Goal: Information Seeking & Learning: Compare options

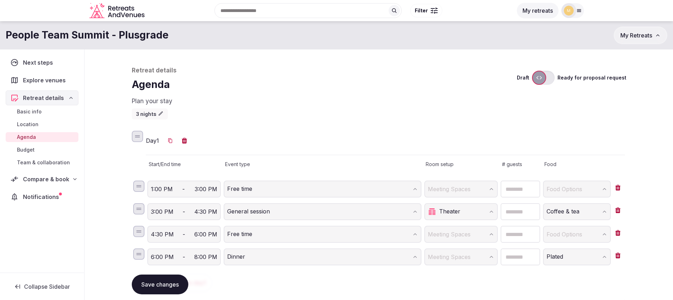
click at [160, 286] on button "Save changes" at bounding box center [160, 284] width 57 height 20
click at [72, 101] on div "Retreat details" at bounding box center [42, 98] width 64 height 8
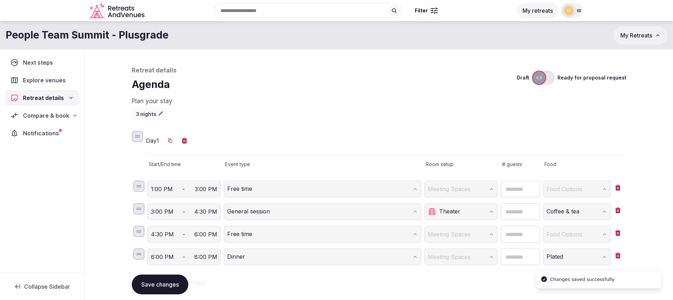
click at [54, 118] on span "Compare & book" at bounding box center [46, 115] width 46 height 8
click at [34, 158] on span "Proposals received (6)" at bounding box center [45, 161] width 56 height 7
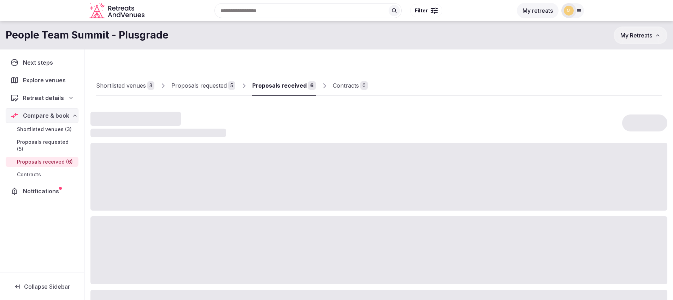
click at [34, 158] on span "Proposals received (6)" at bounding box center [45, 161] width 56 height 7
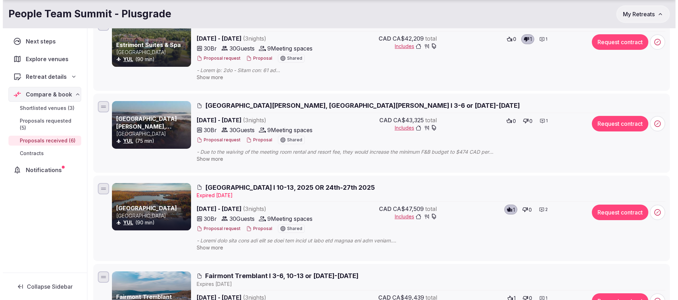
scroll to position [215, 0]
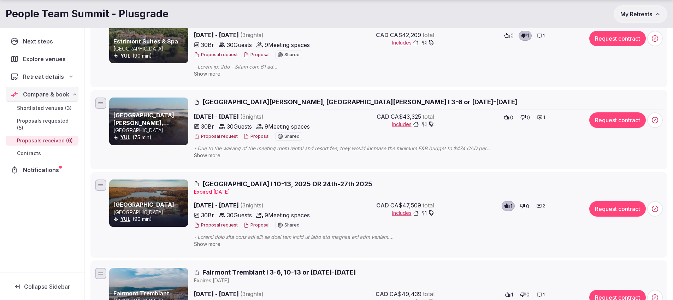
click at [257, 225] on button "Proposal" at bounding box center [256, 225] width 26 height 6
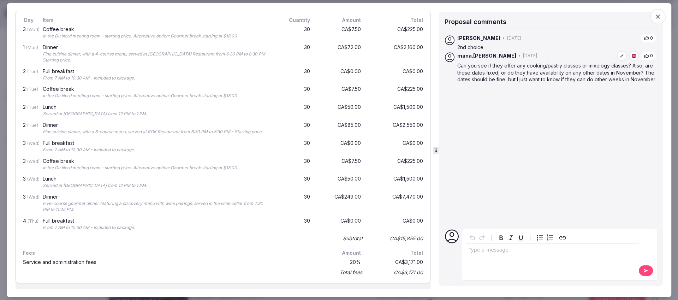
scroll to position [716, 0]
click at [660, 19] on icon "button" at bounding box center [658, 16] width 7 height 7
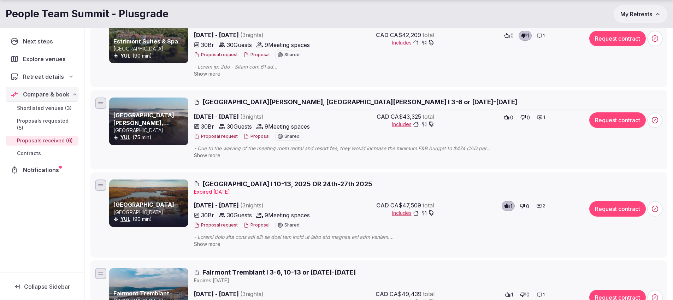
click at [258, 224] on button "Proposal" at bounding box center [256, 225] width 26 height 6
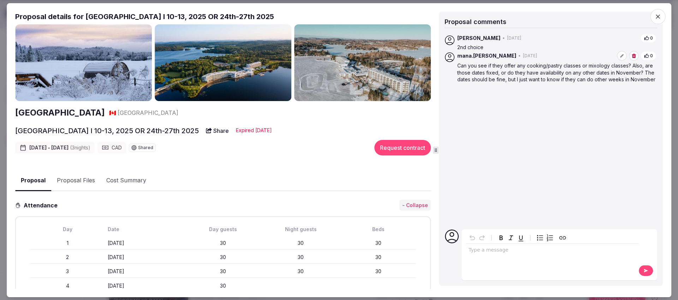
click at [126, 179] on button "Cost Summary" at bounding box center [126, 180] width 51 height 20
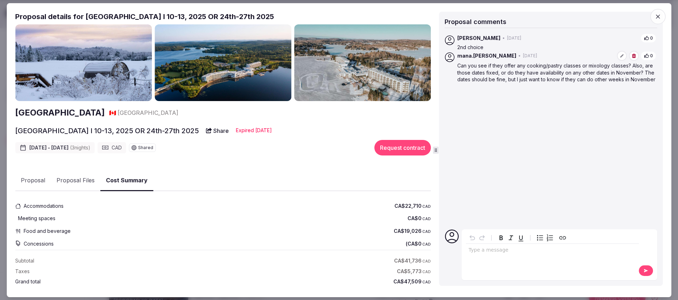
click at [75, 178] on button "Proposal Files" at bounding box center [75, 180] width 49 height 20
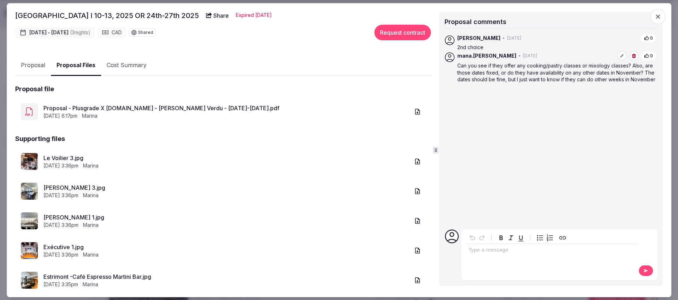
scroll to position [125, 0]
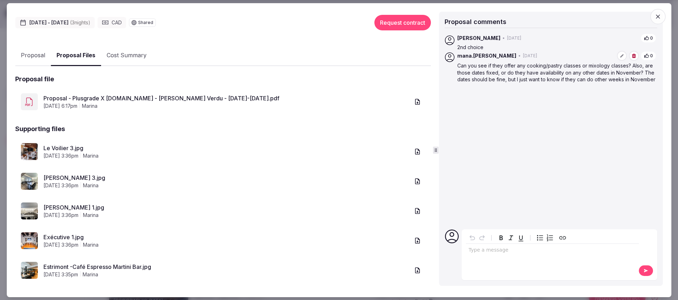
click at [59, 147] on link "Le Voilier 3.jpg" at bounding box center [226, 148] width 366 height 8
click at [63, 177] on link "[PERSON_NAME] 3.jpg" at bounding box center [226, 177] width 366 height 8
click at [51, 209] on link "[PERSON_NAME] 1.jpg" at bounding box center [226, 207] width 366 height 8
click at [55, 239] on link "Exécutive 1.jpg" at bounding box center [226, 237] width 366 height 8
click at [65, 266] on link "Estrimont -Café Espresso Martini Bar.jpg" at bounding box center [226, 266] width 366 height 8
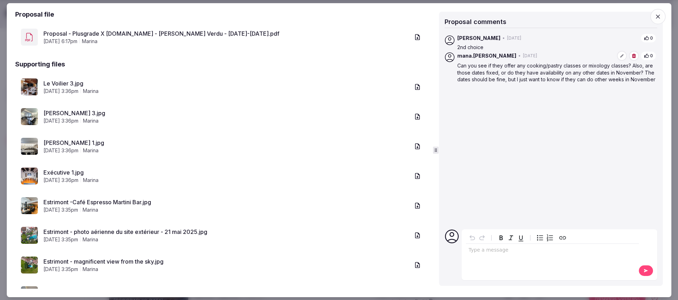
scroll to position [198, 0]
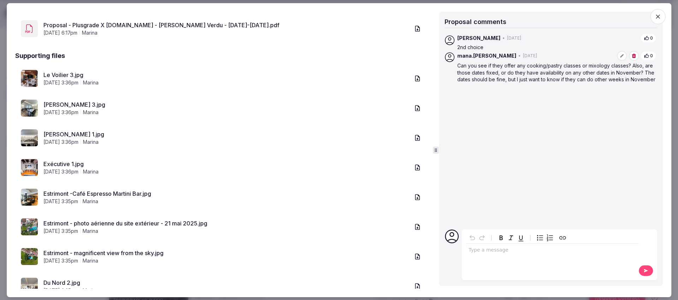
click at [98, 224] on link "Estrimont - photo aérienne du site extérieur - 21 mai 2025.jpg" at bounding box center [226, 223] width 366 height 8
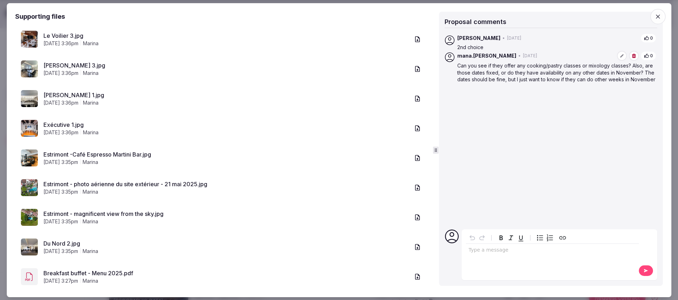
scroll to position [241, 0]
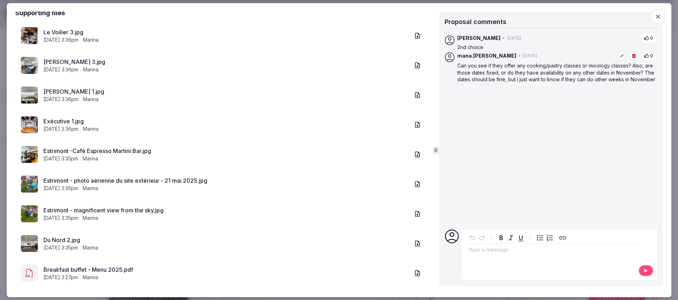
click at [101, 209] on link "Estrimont - magnificent view from the sky.jpg" at bounding box center [226, 210] width 366 height 8
click at [64, 238] on link "Du Nord 2.jpg" at bounding box center [226, 240] width 366 height 8
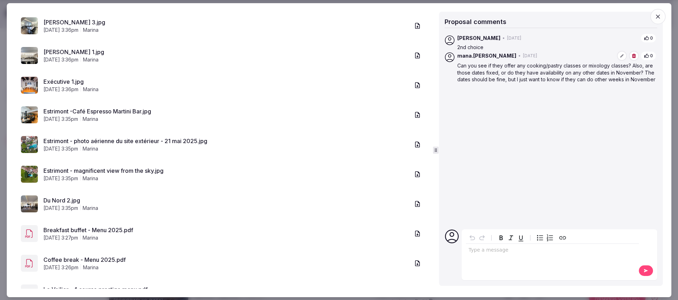
scroll to position [287, 0]
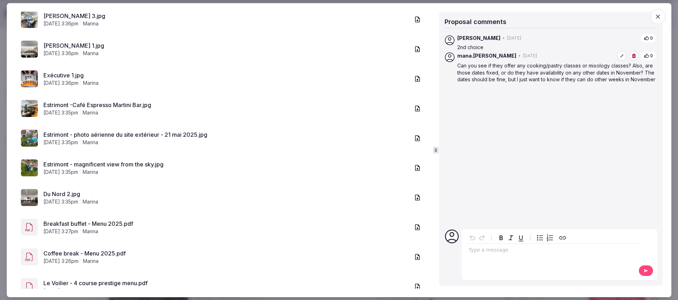
click at [80, 221] on link "Breakfast buffet - Menu 2025.pdf" at bounding box center [226, 223] width 366 height 8
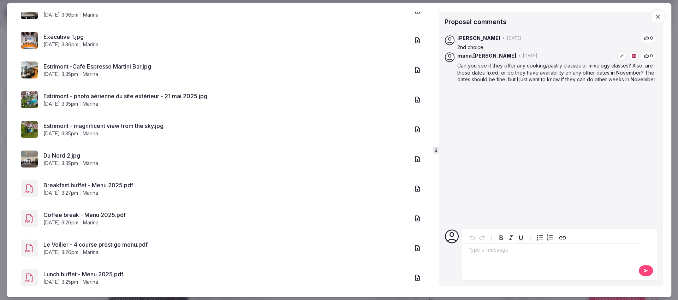
scroll to position [326, 0]
click at [74, 216] on link "Coffee break - Menu 2025.pdf" at bounding box center [226, 214] width 366 height 8
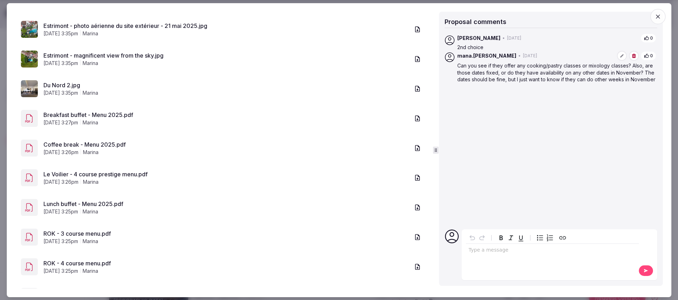
scroll to position [412, 0]
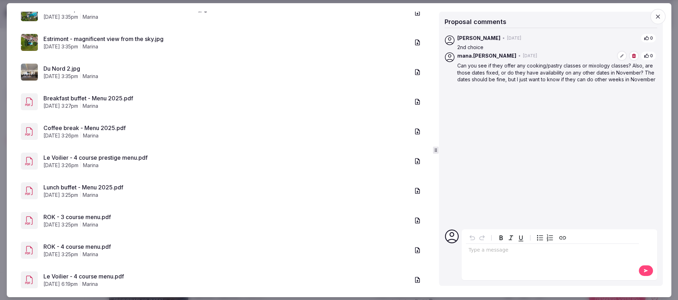
click at [72, 157] on link "Le Voilier - 4 course prestige menu.pdf" at bounding box center [226, 157] width 366 height 8
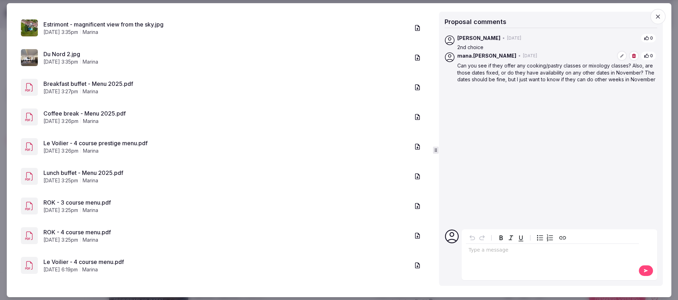
scroll to position [431, 0]
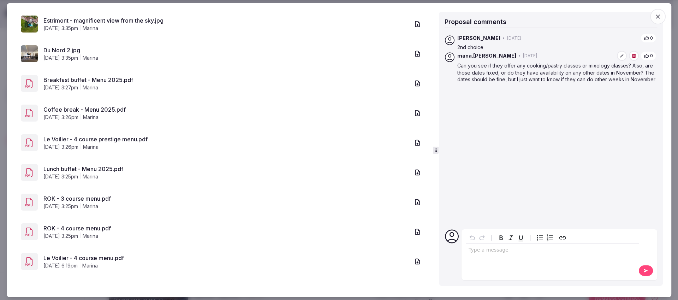
click at [69, 168] on link "Lunch buffet - Menu 2025.pdf" at bounding box center [226, 169] width 366 height 8
click at [92, 258] on link "Le Voilier - 4 course menu.pdf" at bounding box center [226, 258] width 366 height 8
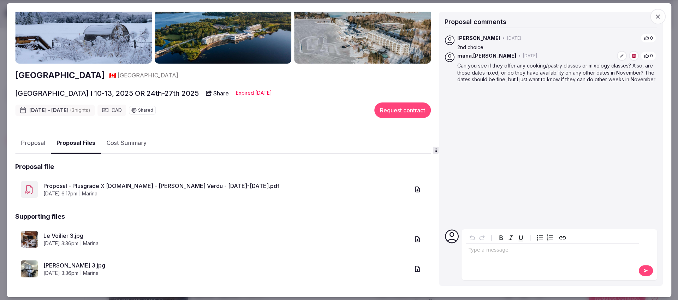
scroll to position [0, 0]
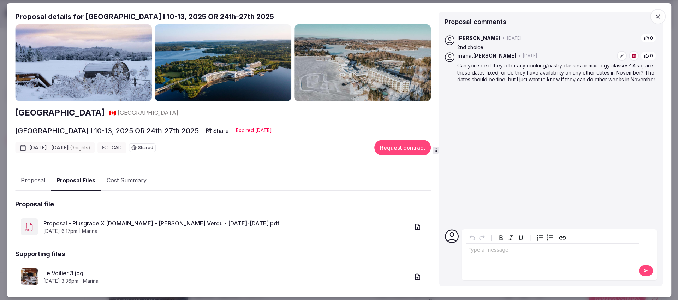
click at [36, 181] on button "Proposal" at bounding box center [33, 180] width 36 height 20
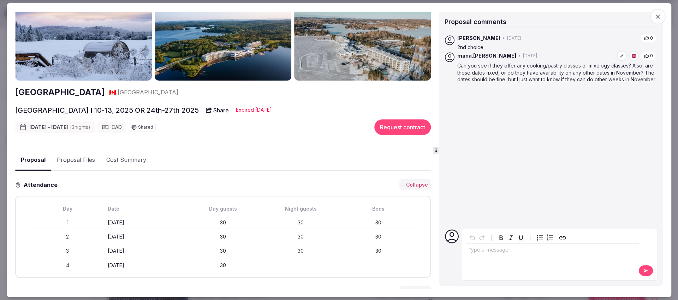
scroll to position [16, 0]
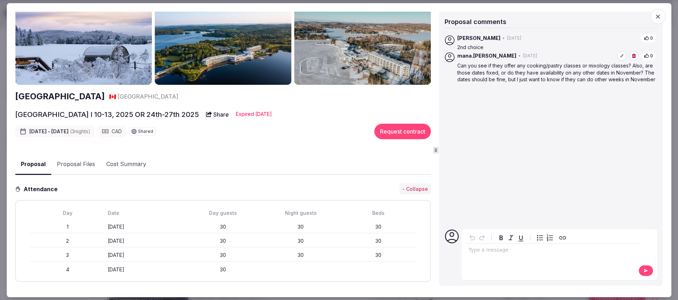
click at [119, 167] on button "Cost Summary" at bounding box center [126, 164] width 51 height 20
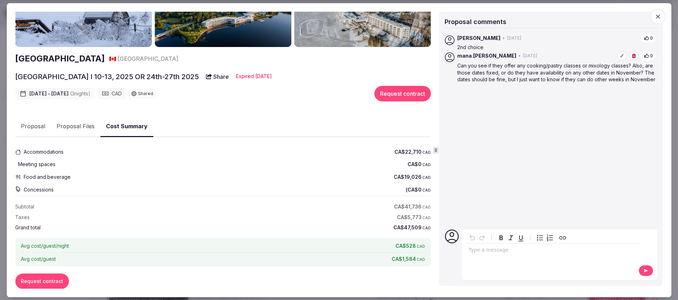
scroll to position [67, 0]
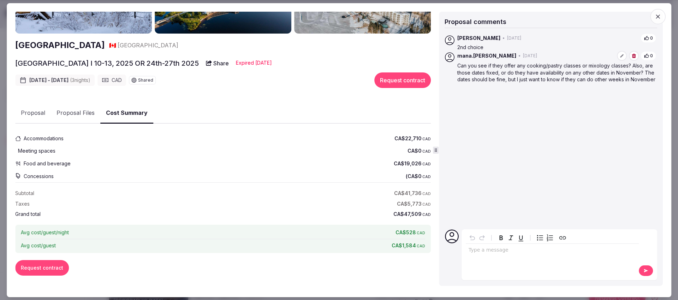
click at [68, 112] on button "Proposal Files" at bounding box center [75, 113] width 49 height 20
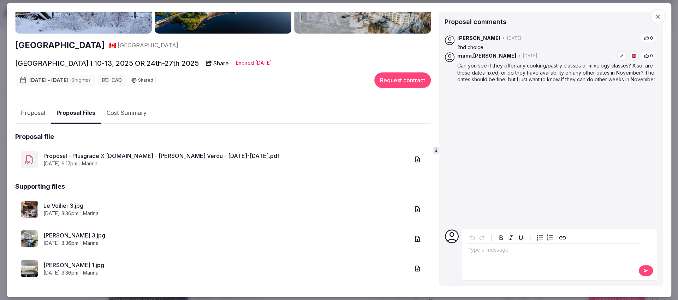
click at [128, 113] on button "Cost Summary" at bounding box center [126, 113] width 51 height 20
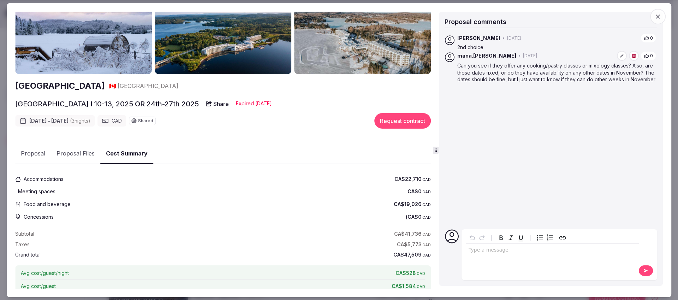
scroll to position [34, 0]
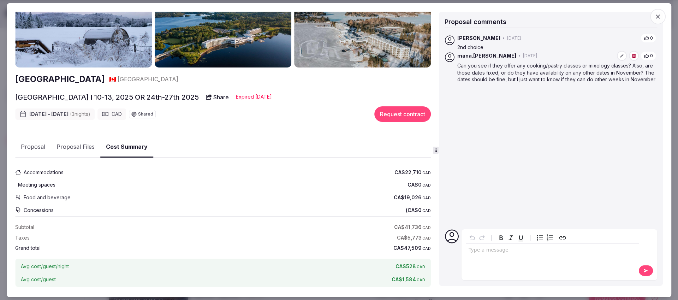
click at [35, 144] on button "Proposal" at bounding box center [33, 147] width 36 height 20
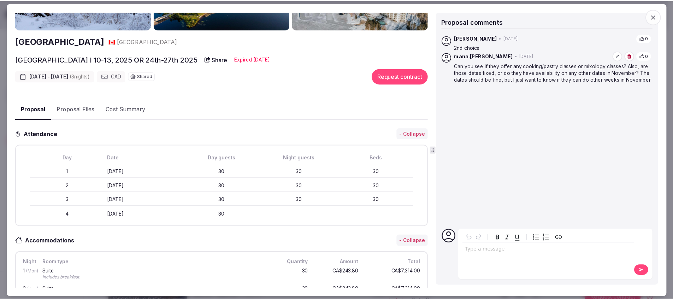
scroll to position [0, 0]
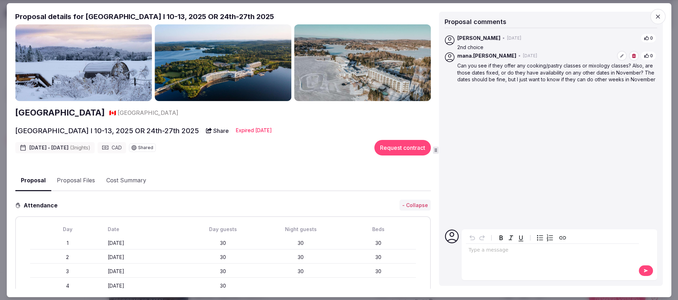
click at [656, 15] on icon "button" at bounding box center [658, 16] width 7 height 7
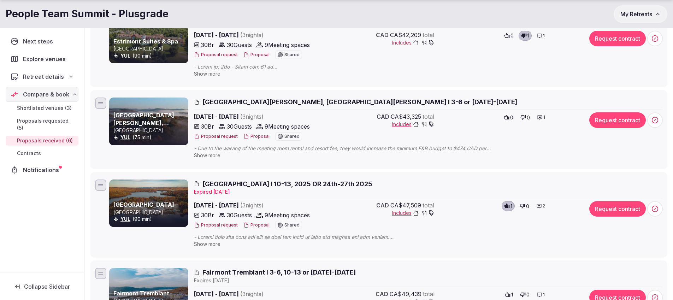
click at [30, 108] on span "Shortlisted venues (3)" at bounding box center [44, 108] width 55 height 7
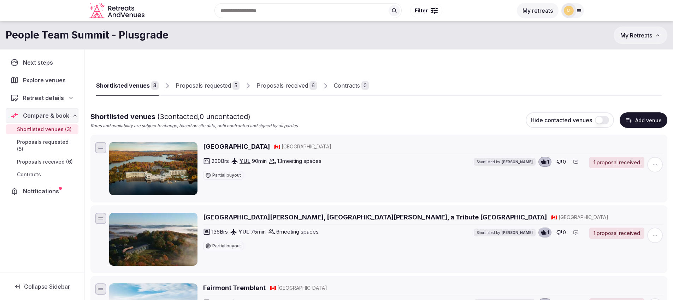
scroll to position [11, 0]
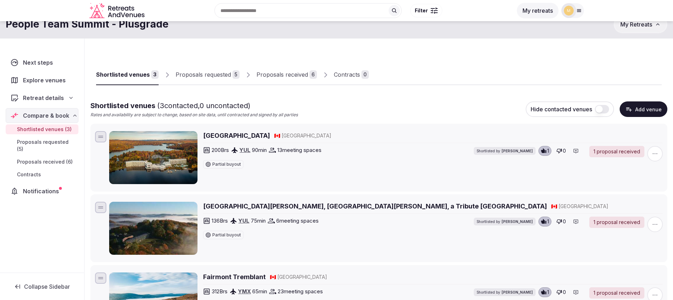
click at [210, 136] on h2 "[GEOGRAPHIC_DATA]" at bounding box center [236, 135] width 67 height 9
click at [36, 158] on span "Proposals received (6)" at bounding box center [45, 161] width 56 height 7
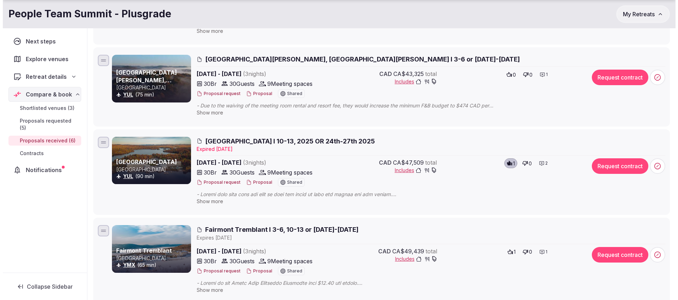
scroll to position [259, 0]
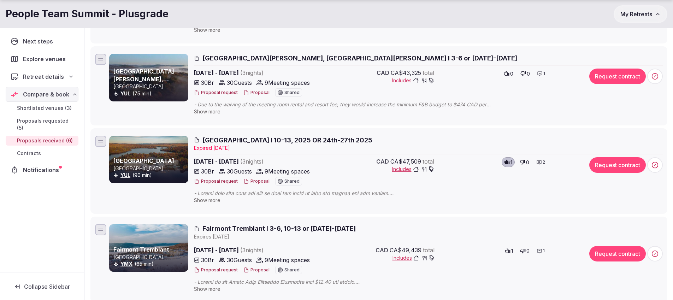
click at [237, 139] on span "[GEOGRAPHIC_DATA] I 10-13, 2025 OR 24th-27th 2025" at bounding box center [287, 140] width 170 height 9
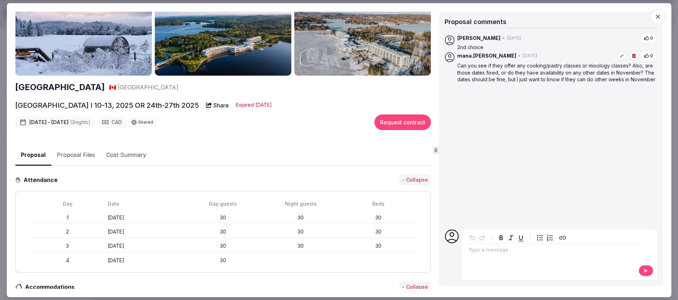
scroll to position [28, 0]
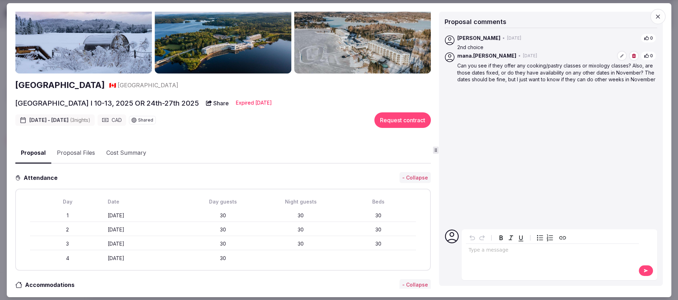
click at [122, 154] on button "Cost Summary" at bounding box center [126, 153] width 51 height 20
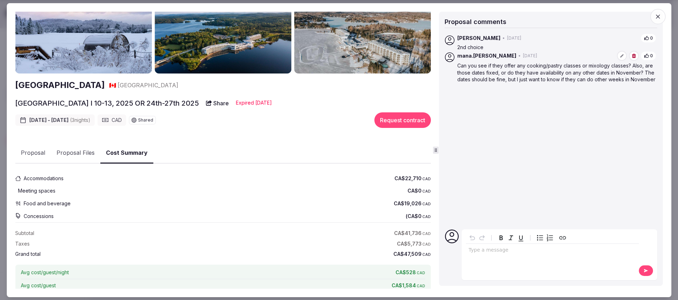
click at [68, 155] on button "Proposal Files" at bounding box center [75, 153] width 49 height 20
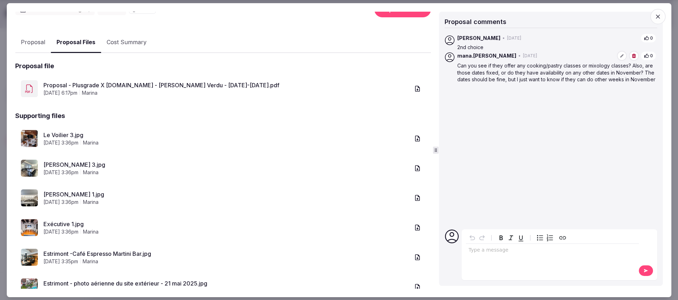
scroll to position [144, 0]
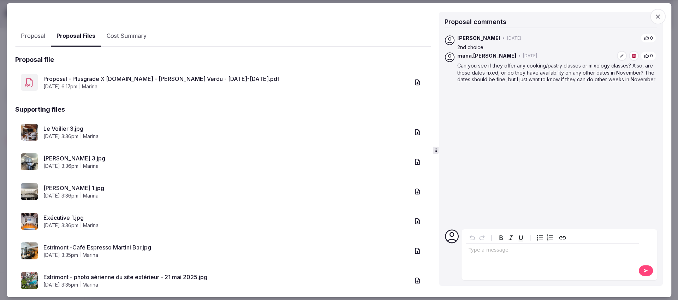
click at [60, 126] on link "Le Voilier 3.jpg" at bounding box center [226, 128] width 366 height 8
click at [54, 161] on link "[PERSON_NAME] 3.jpg" at bounding box center [226, 158] width 366 height 8
click at [61, 188] on link "[PERSON_NAME] 1.jpg" at bounding box center [226, 188] width 366 height 8
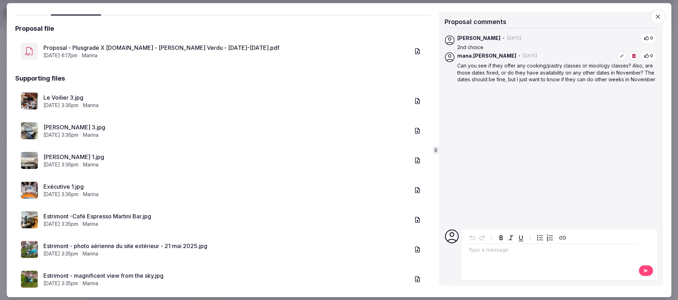
scroll to position [182, 0]
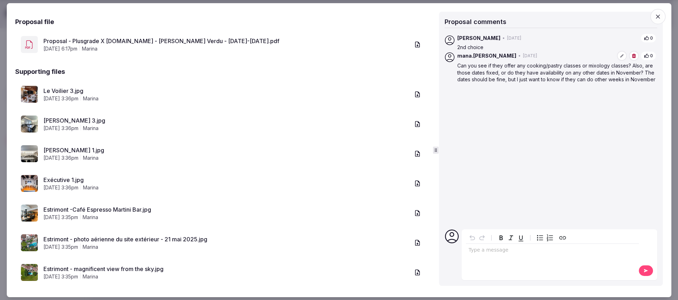
click at [52, 179] on link "Exécutive 1.jpg" at bounding box center [226, 180] width 366 height 8
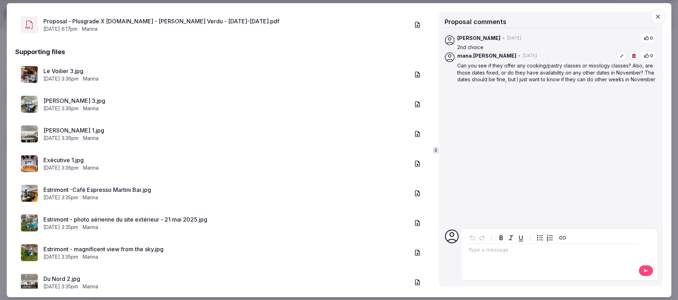
scroll to position [207, 0]
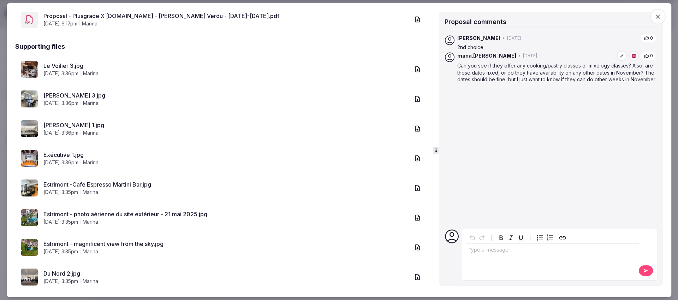
click at [89, 185] on link "Estrimont -Café Espresso Martini Bar.jpg" at bounding box center [226, 184] width 366 height 8
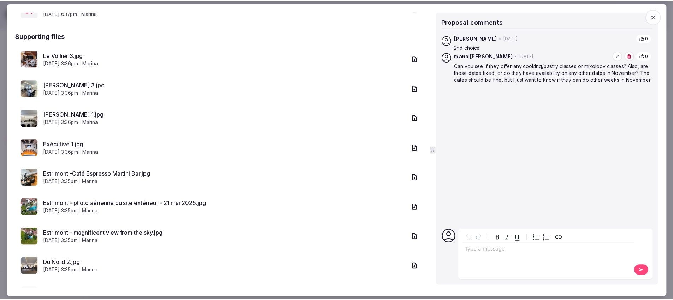
scroll to position [219, 0]
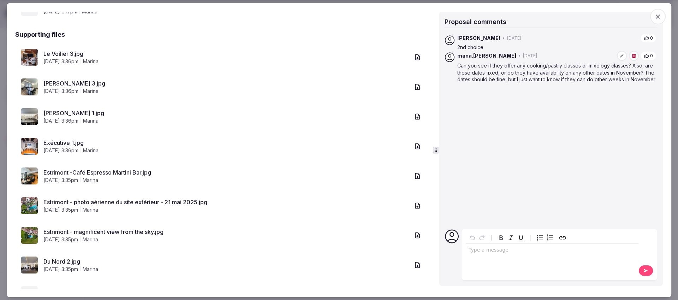
click at [100, 203] on link "Estrimont - photo aérienne du site extérieur - 21 mai 2025.jpg" at bounding box center [226, 202] width 366 height 8
click at [662, 20] on span "button" at bounding box center [658, 16] width 16 height 16
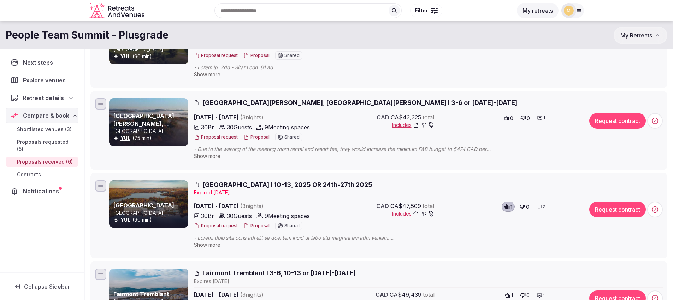
scroll to position [214, 0]
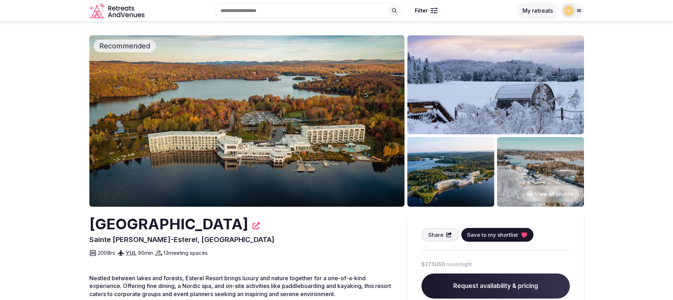
click at [273, 128] on img at bounding box center [246, 120] width 315 height 171
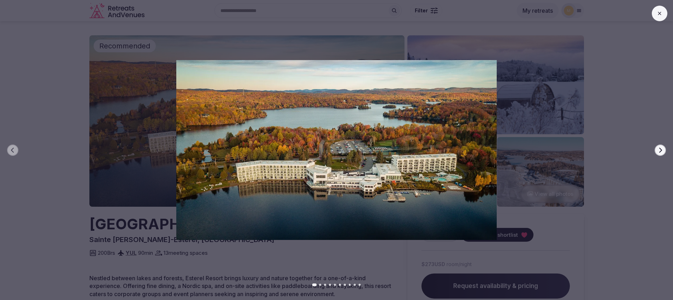
click at [660, 152] on icon "button" at bounding box center [660, 149] width 3 height 5
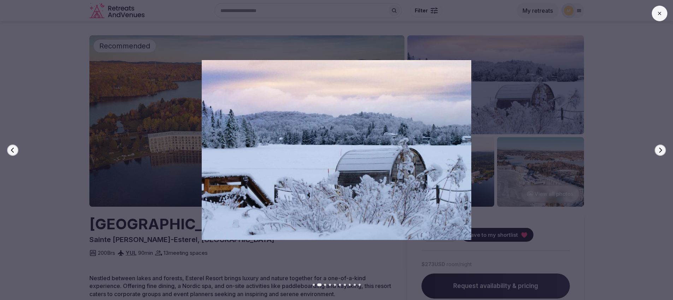
click at [660, 152] on icon "button" at bounding box center [660, 149] width 3 height 5
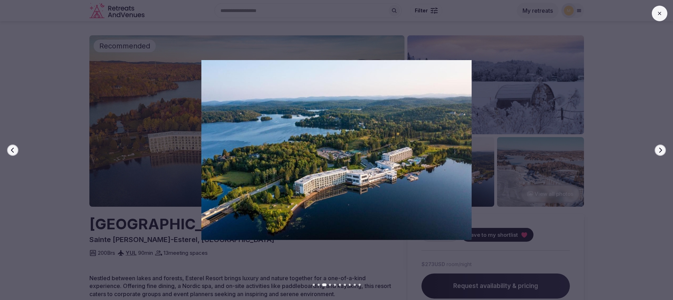
click at [660, 152] on icon "button" at bounding box center [660, 149] width 3 height 5
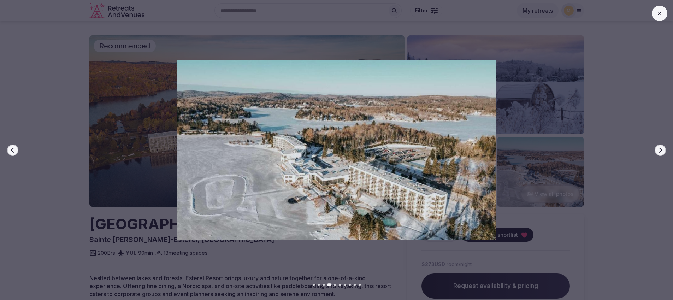
click at [660, 152] on icon "button" at bounding box center [660, 149] width 3 height 5
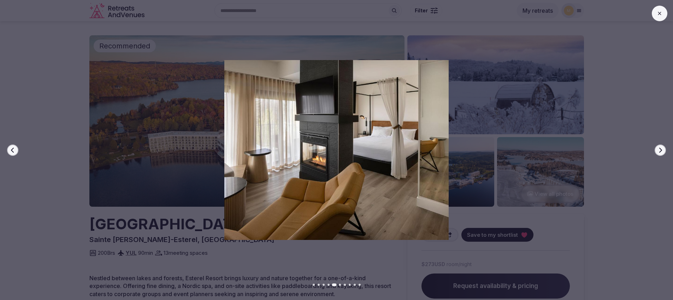
click at [660, 152] on icon "button" at bounding box center [660, 149] width 3 height 5
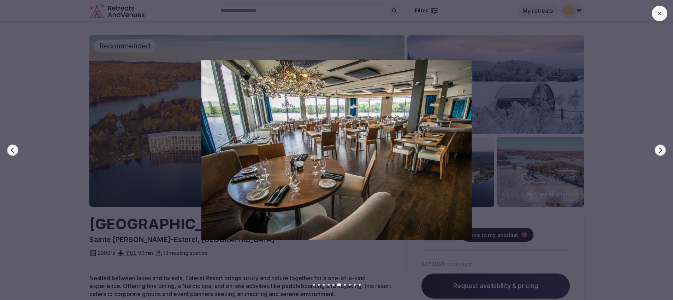
click at [14, 153] on button "Previous slide" at bounding box center [12, 149] width 11 height 11
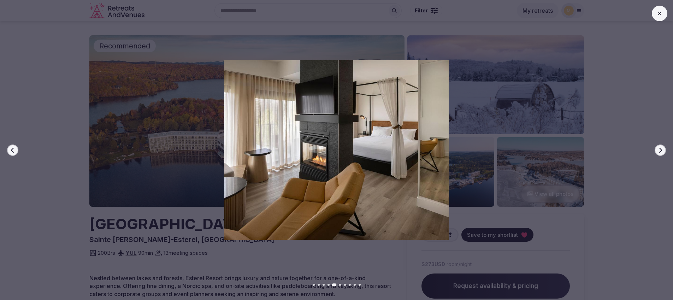
click at [14, 153] on button "Previous slide" at bounding box center [12, 149] width 11 height 11
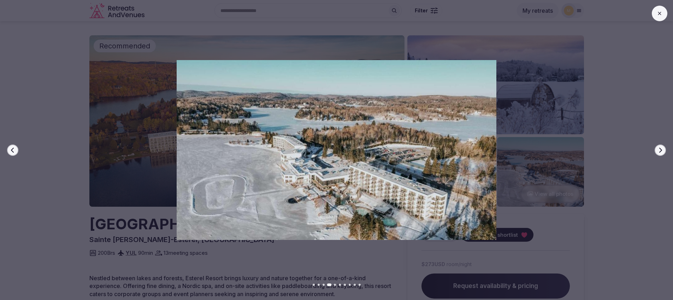
click at [661, 155] on button "Next slide" at bounding box center [660, 149] width 11 height 11
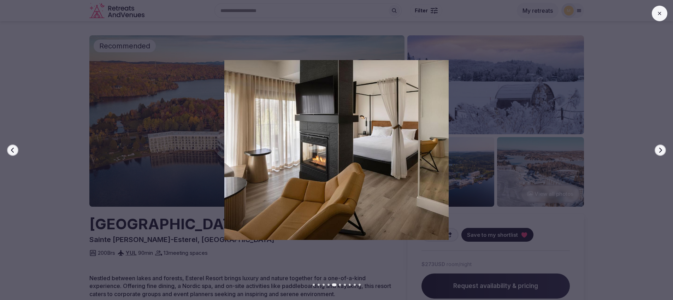
click at [661, 155] on button "Next slide" at bounding box center [660, 149] width 11 height 11
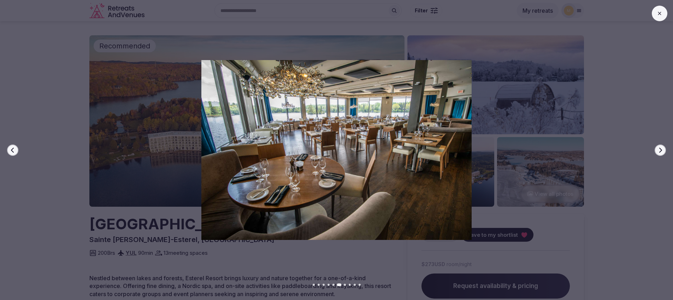
click at [661, 155] on button "Next slide" at bounding box center [660, 149] width 11 height 11
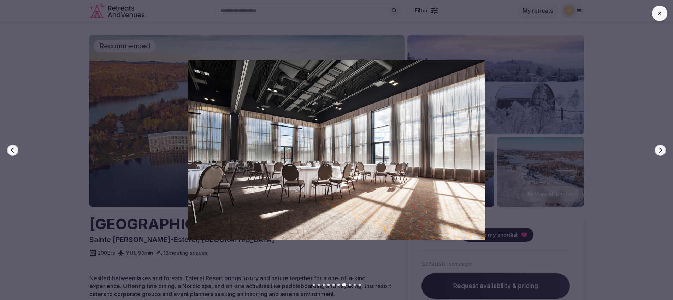
click at [661, 155] on button "Next slide" at bounding box center [660, 149] width 11 height 11
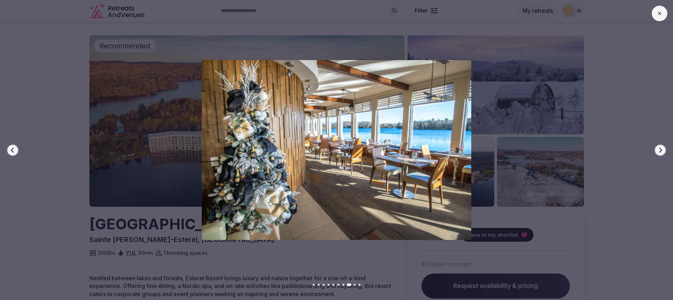
click at [661, 155] on button "Next slide" at bounding box center [660, 149] width 11 height 11
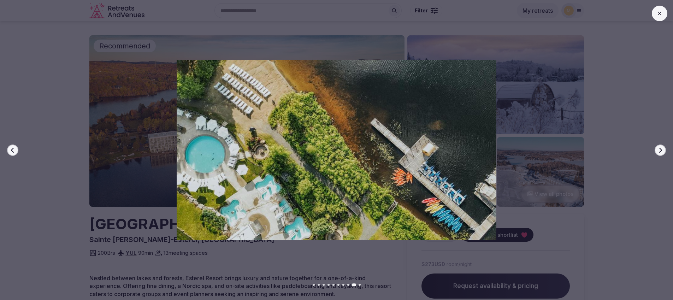
click at [661, 155] on button "Next slide" at bounding box center [660, 149] width 11 height 11
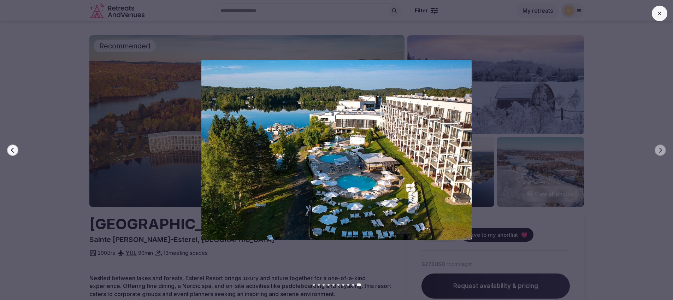
click at [657, 13] on icon at bounding box center [660, 14] width 6 height 6
